Goal: Communication & Community: Answer question/provide support

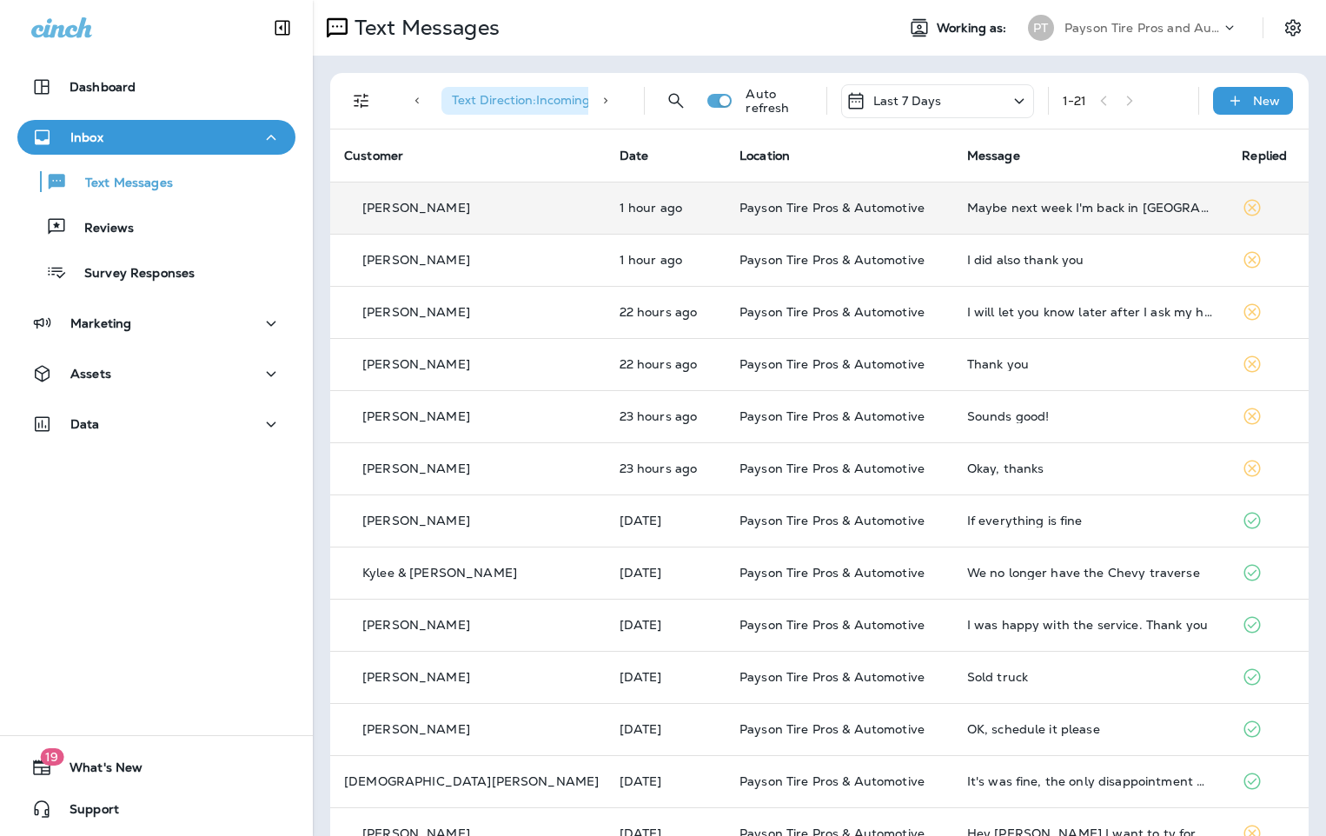
click at [668, 204] on td "1 hour ago" at bounding box center [666, 208] width 120 height 52
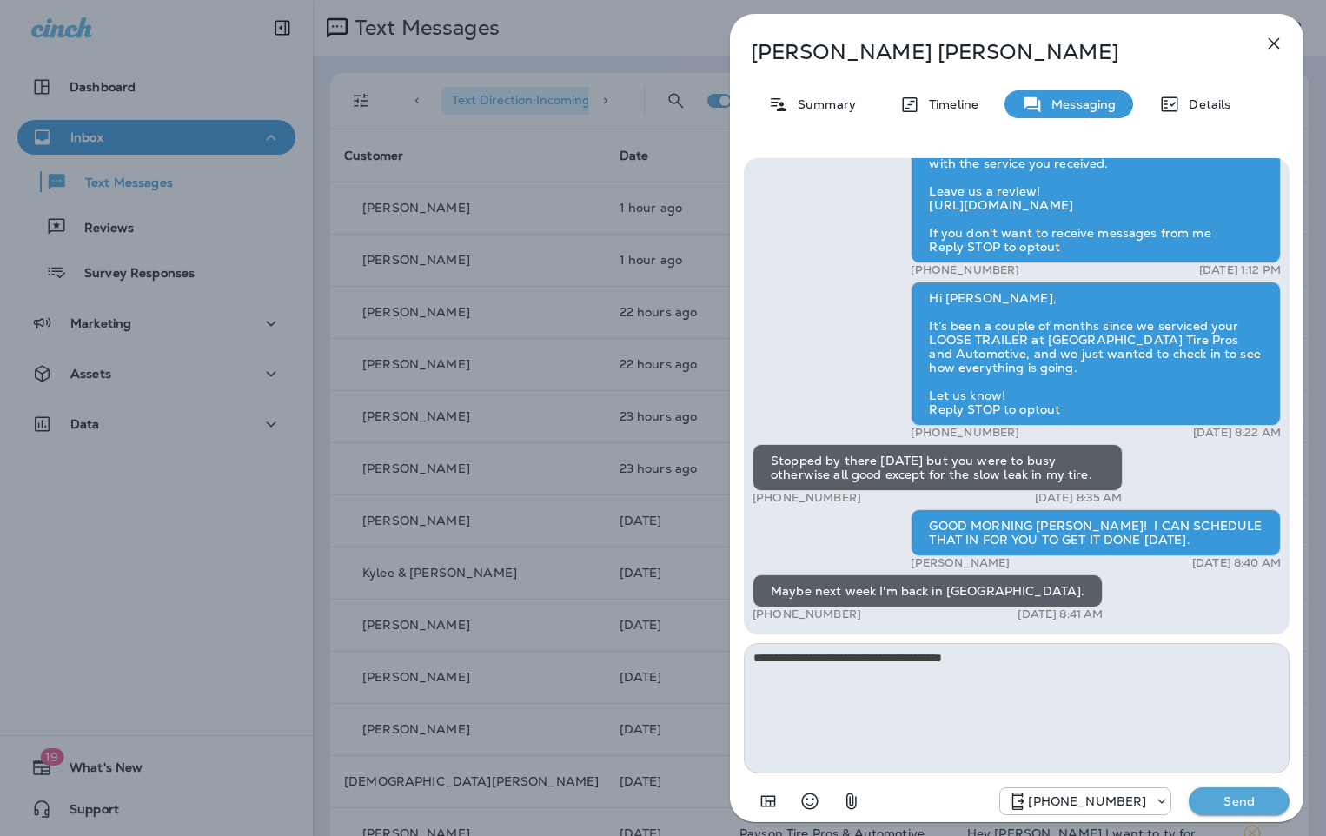
type textarea "**********"
click at [1245, 800] on p "Send" at bounding box center [1239, 801] width 73 height 16
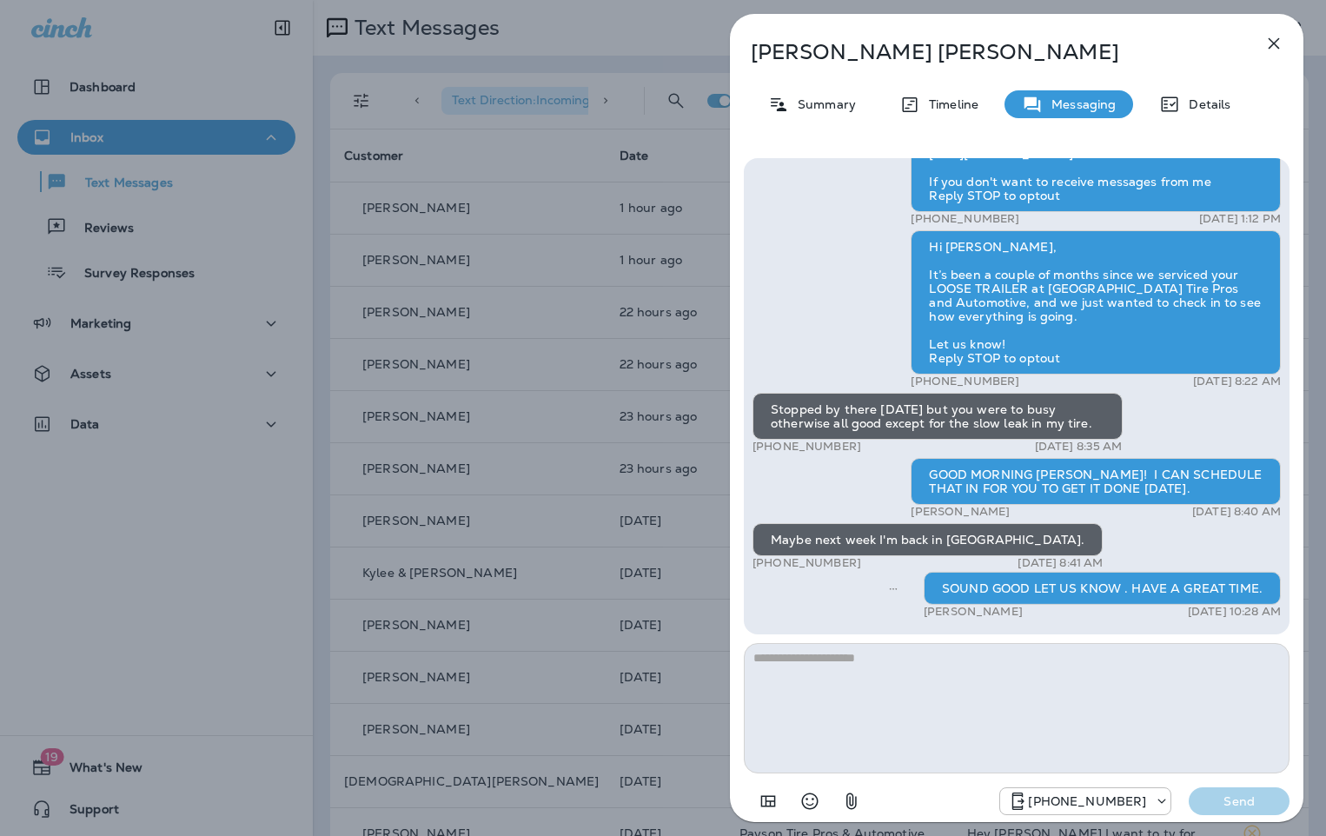
click at [667, 607] on div "[PERSON_NAME] Summary Timeline Messaging Details Hi [PERSON_NAME], it's been si…" at bounding box center [663, 418] width 1326 height 836
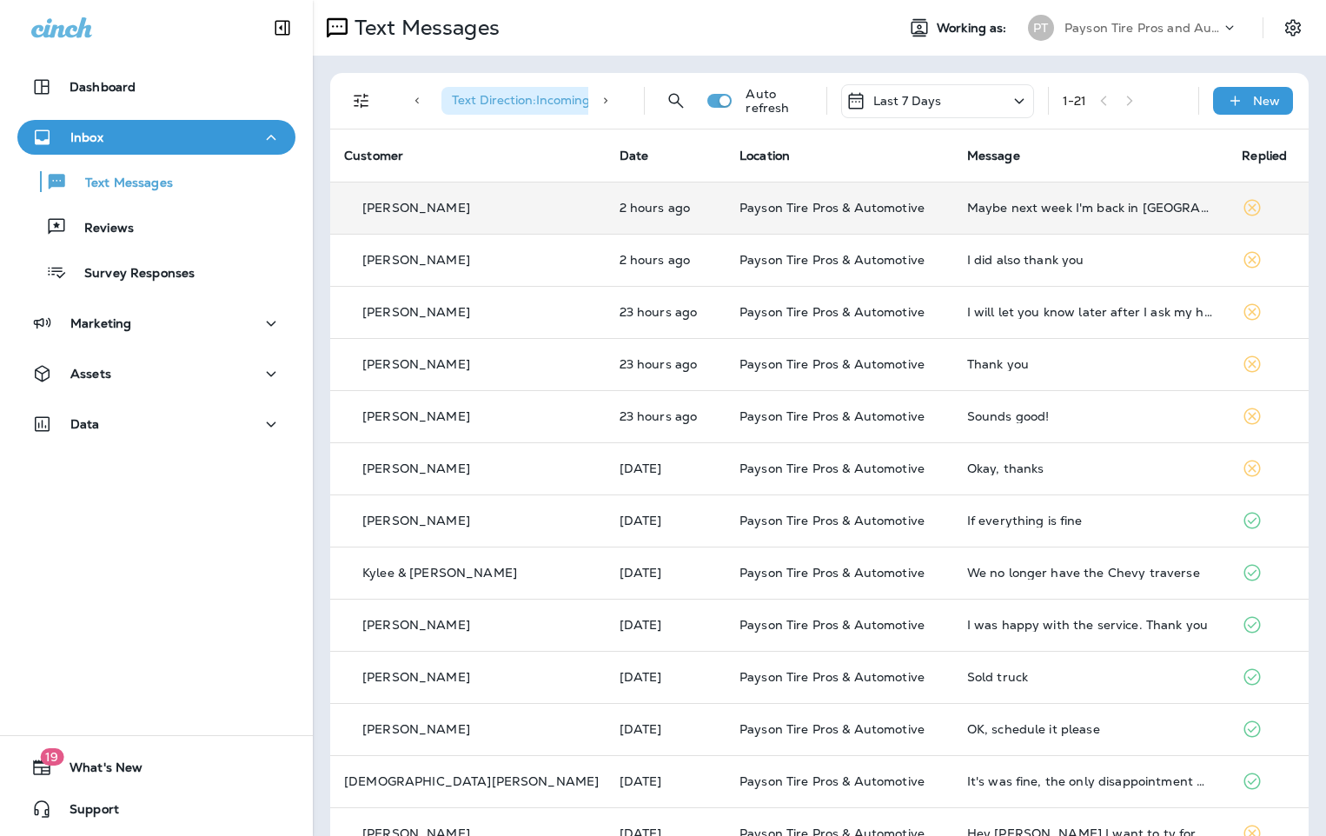
click at [672, 204] on td "2 hours ago" at bounding box center [666, 208] width 120 height 52
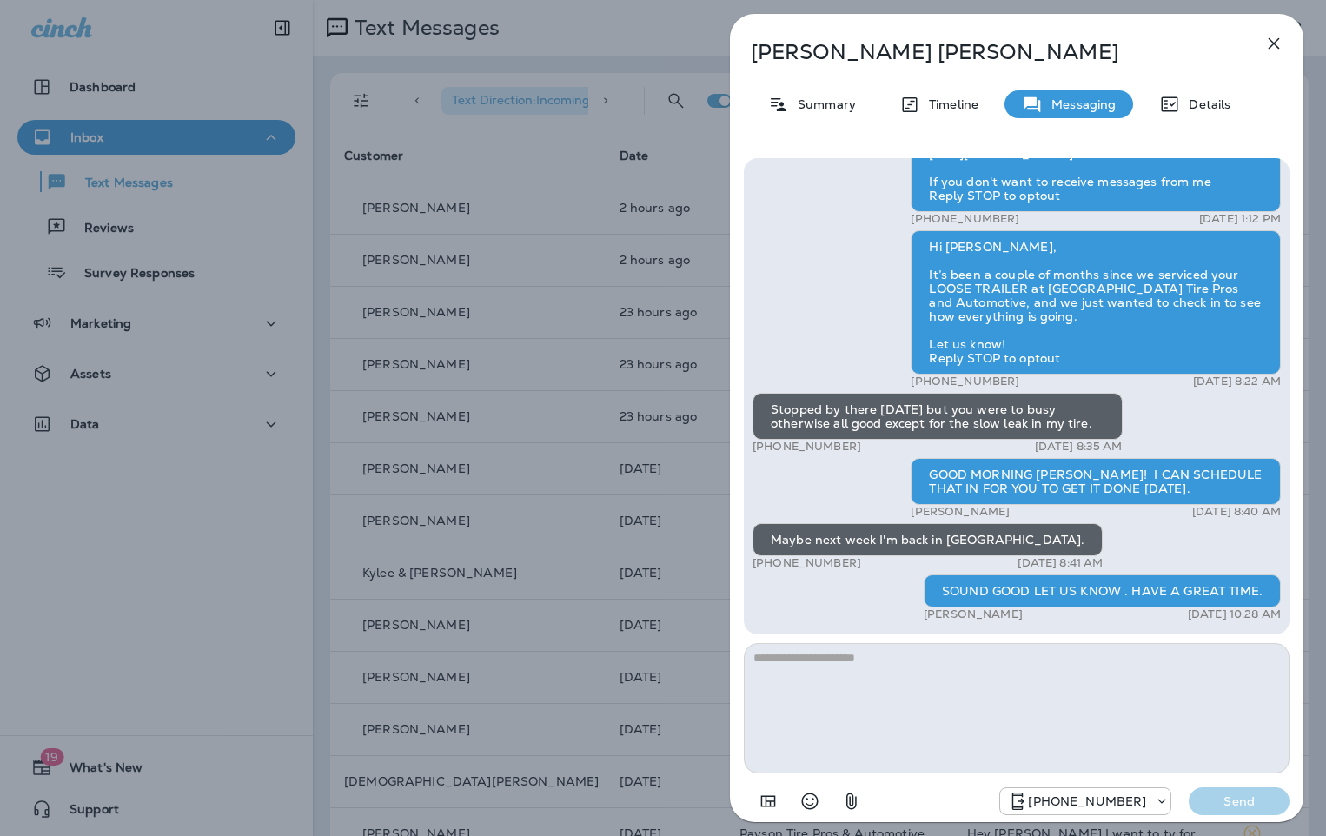
click at [546, 305] on div "[PERSON_NAME] Summary Timeline Messaging Details Hi [PERSON_NAME], it's been si…" at bounding box center [663, 418] width 1326 height 836
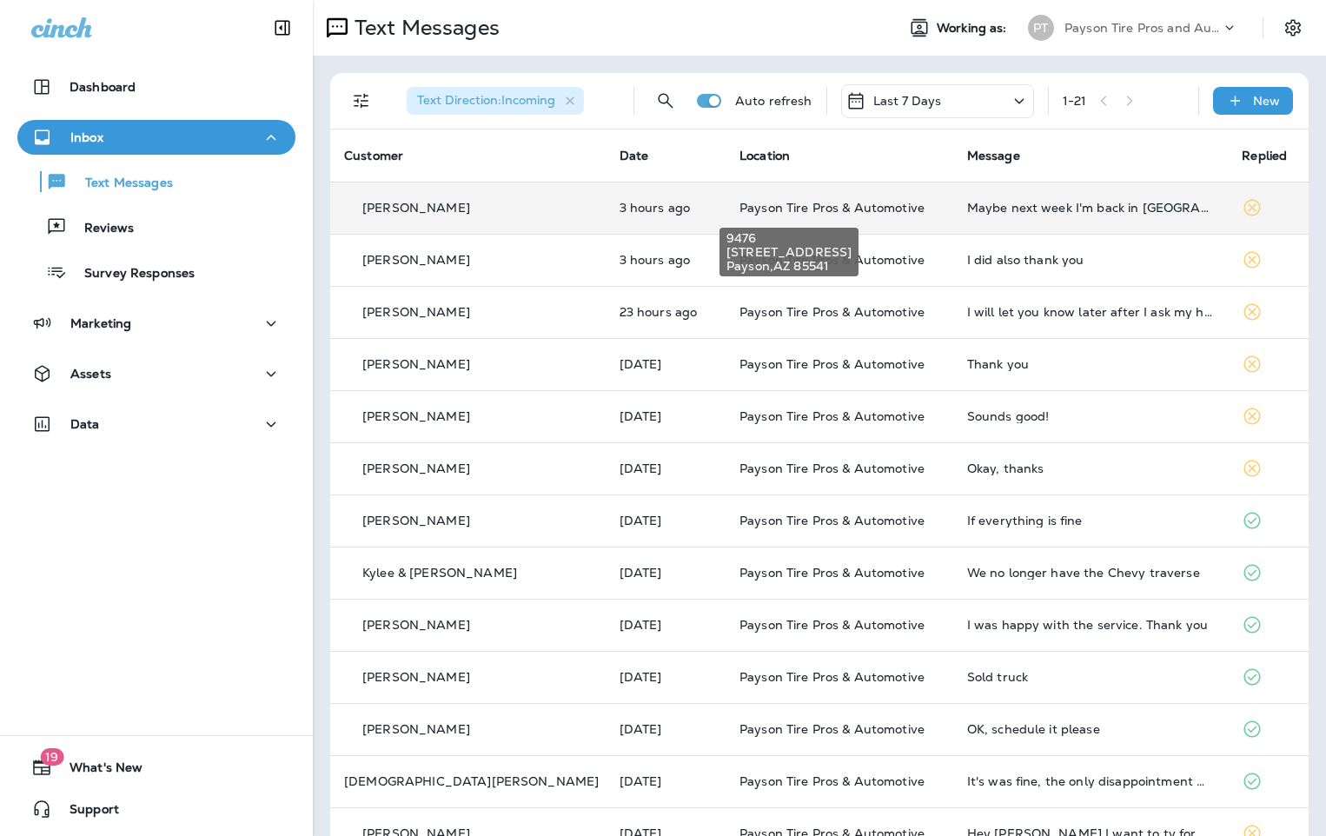
click at [757, 208] on span "Payson Tire Pros & Automotive" at bounding box center [832, 208] width 185 height 16
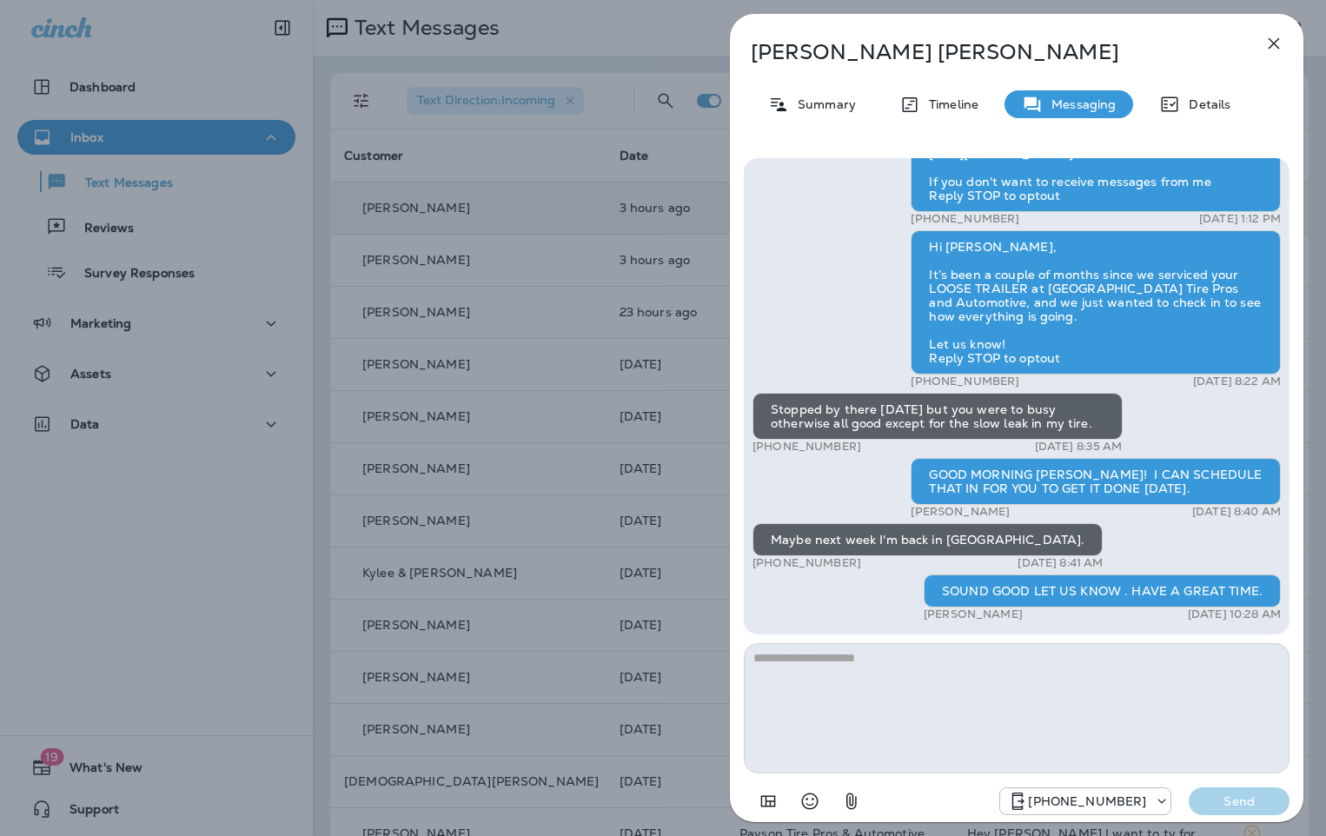
click at [604, 33] on div "[PERSON_NAME] Summary Timeline Messaging Details Hi [PERSON_NAME], it's been si…" at bounding box center [663, 418] width 1326 height 836
